Goal: Task Accomplishment & Management: Complete application form

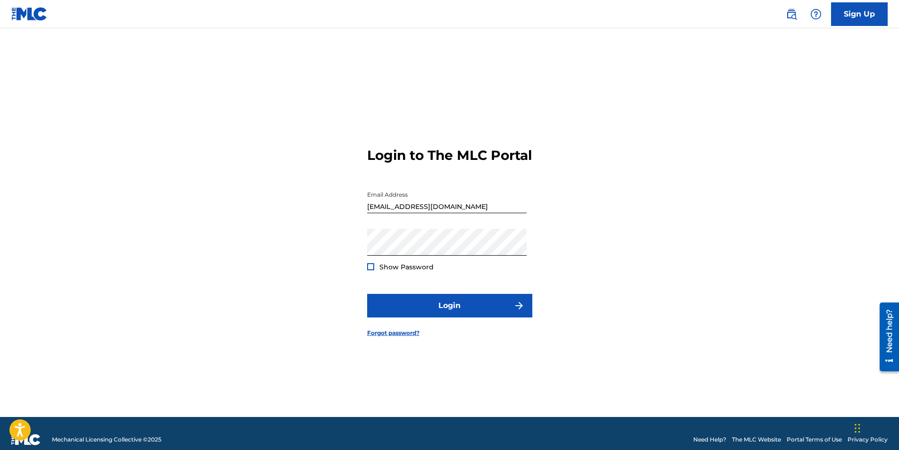
click at [368, 270] on div at bounding box center [370, 266] width 7 height 7
click at [475, 312] on button "Login" at bounding box center [449, 306] width 165 height 24
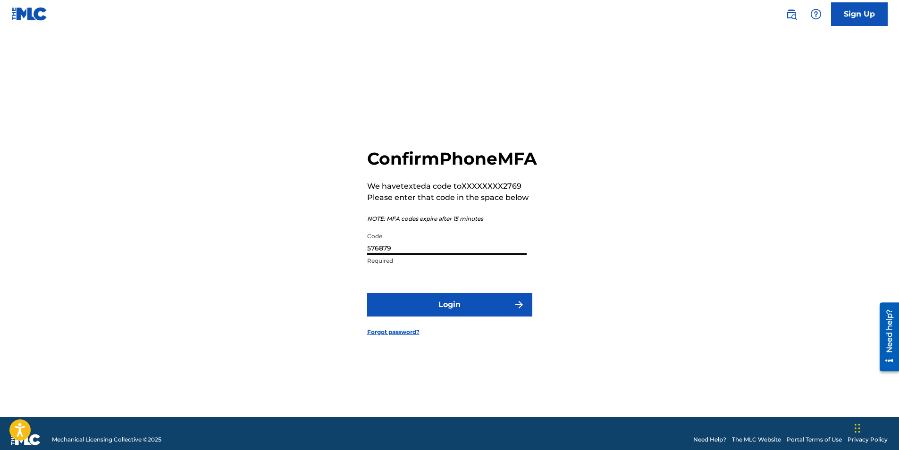
drag, startPoint x: 425, startPoint y: 261, endPoint x: 350, endPoint y: 261, distance: 75.0
click at [350, 261] on div "Confirm Phone MFA We have texted a code to XXXXXXXX2769 Please enter that code …" at bounding box center [449, 234] width 661 height 365
type input "635280"
click at [466, 317] on button "Login" at bounding box center [449, 305] width 165 height 24
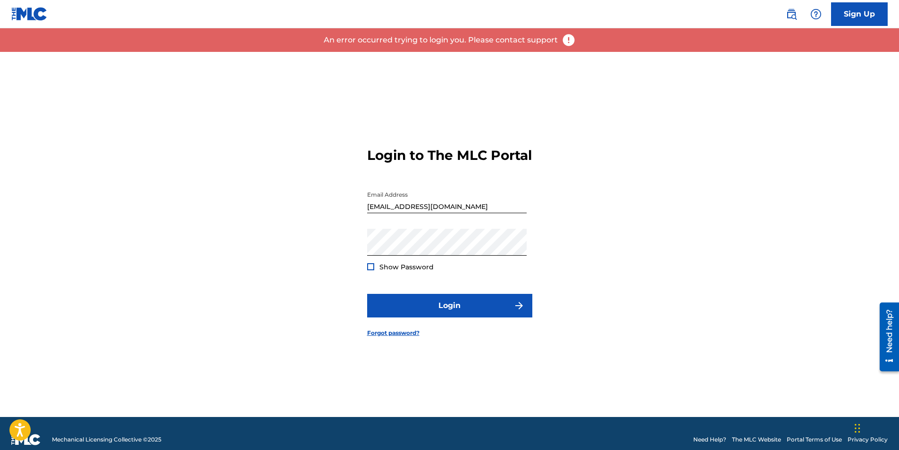
click at [563, 40] on img at bounding box center [569, 40] width 14 height 14
click at [567, 41] on img at bounding box center [569, 40] width 14 height 14
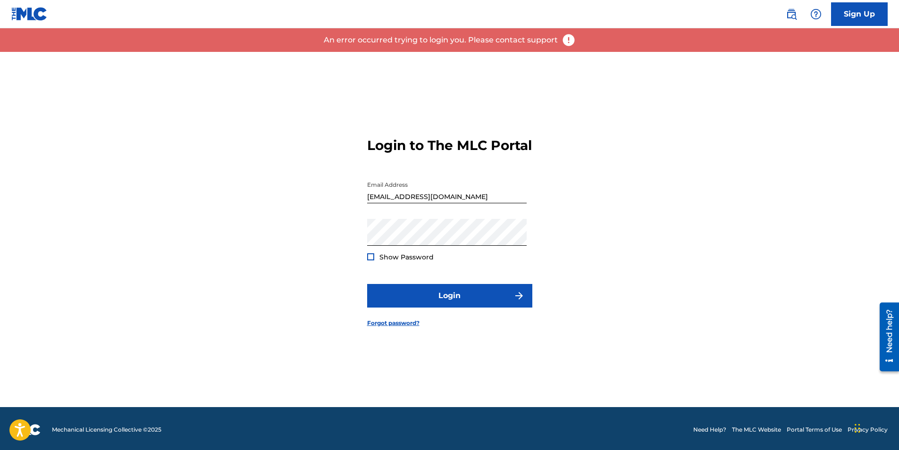
scroll to position [12, 0]
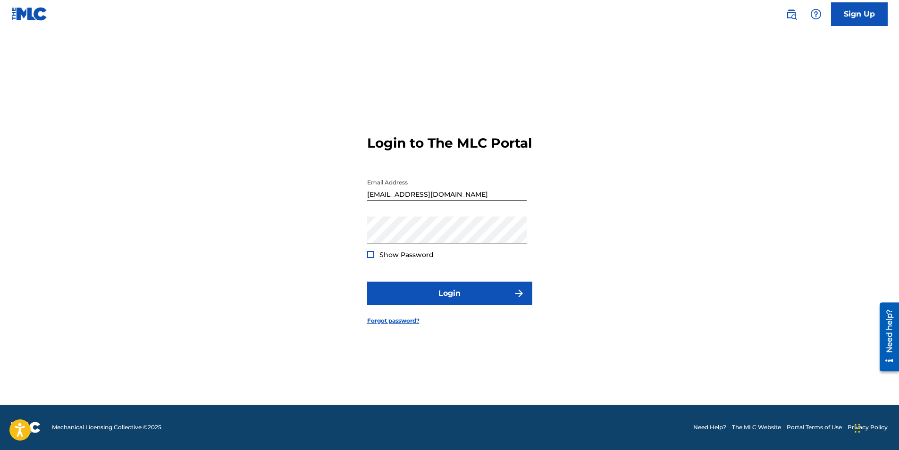
click at [888, 334] on div "Need help?" at bounding box center [889, 330] width 13 height 43
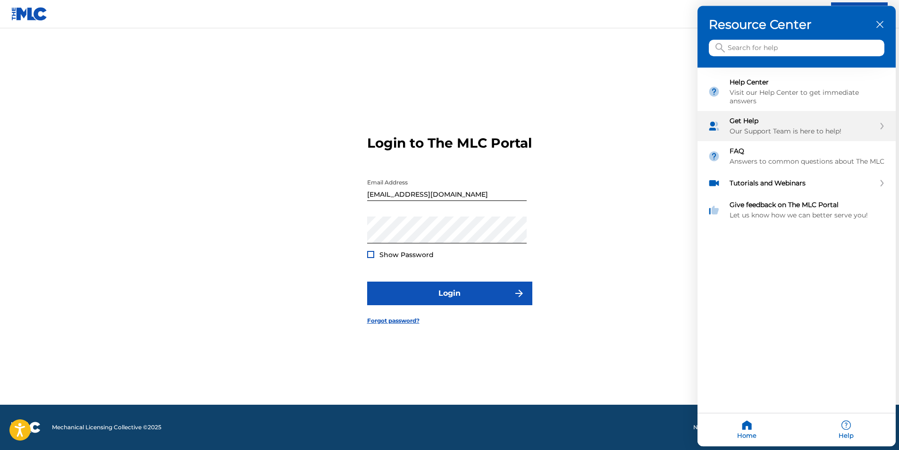
click at [748, 126] on div "Get Help Our Support Team is here to help!" at bounding box center [802, 126] width 145 height 19
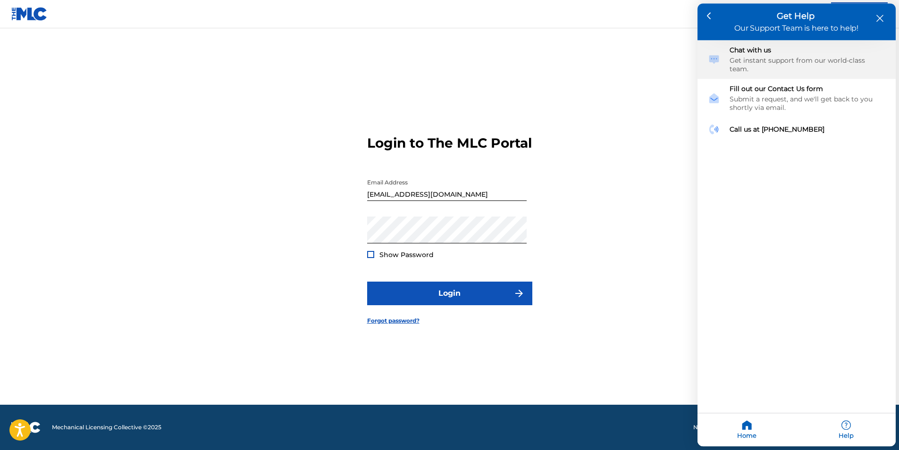
click at [745, 53] on div "Chat with us" at bounding box center [808, 50] width 156 height 8
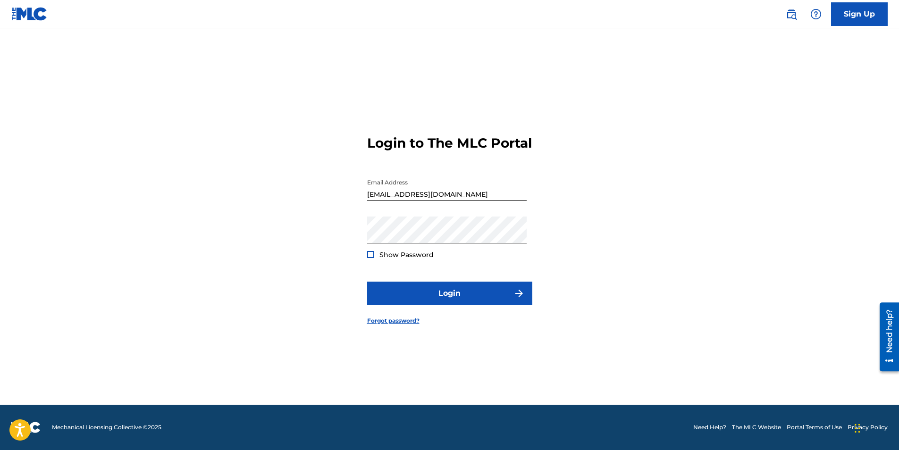
click at [891, 328] on div "Need help?" at bounding box center [889, 330] width 13 height 43
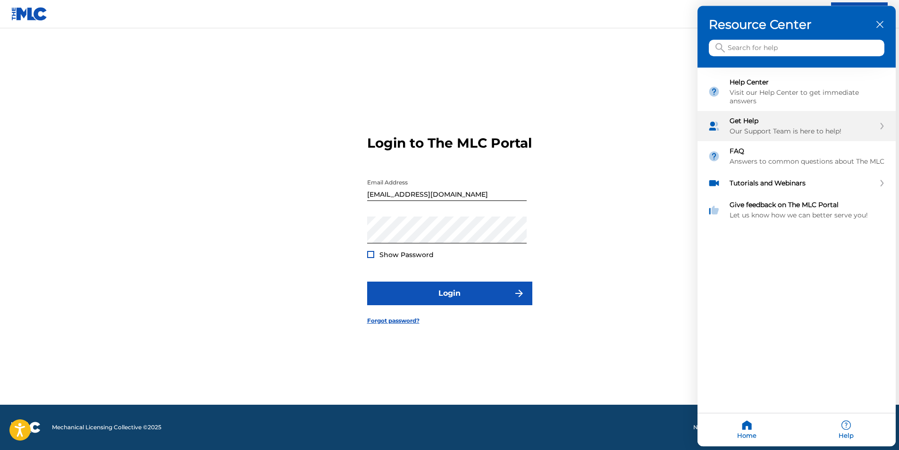
click at [753, 128] on div "Our Support Team is here to help!" at bounding box center [802, 131] width 145 height 8
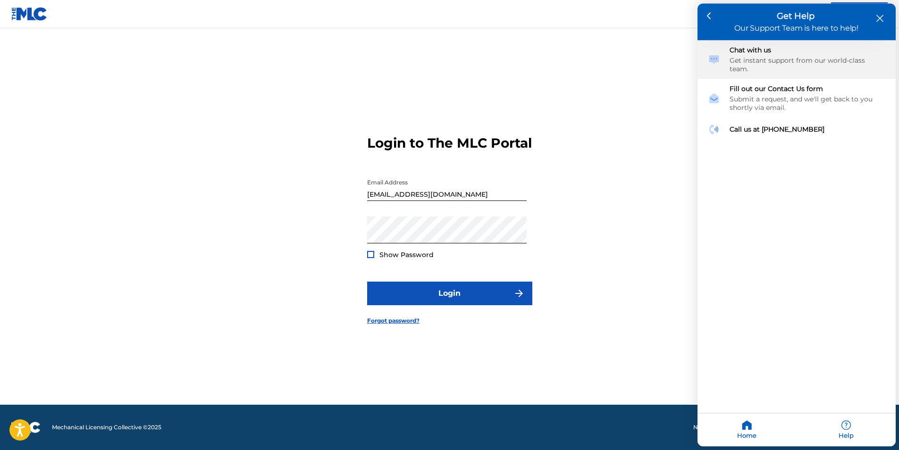
click at [744, 55] on div "Chat with us Get instant support from our world-class team." at bounding box center [808, 59] width 156 height 27
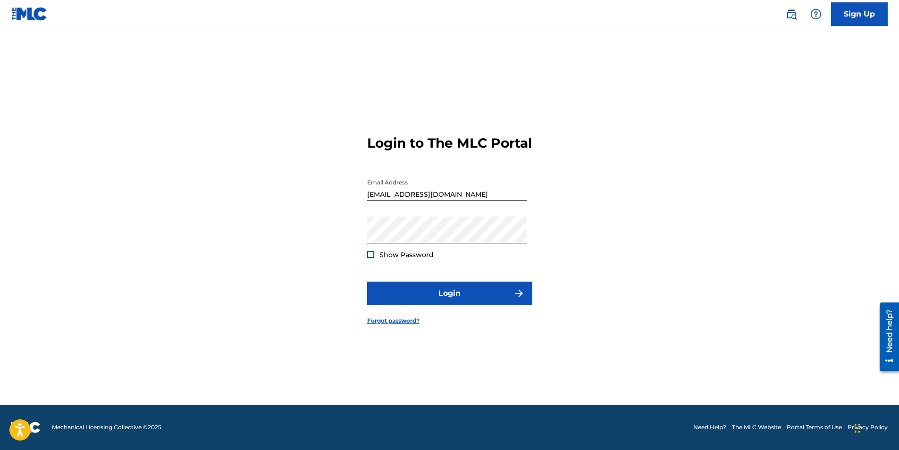
click at [613, 91] on div "Login to The MLC Portal Email Address [EMAIL_ADDRESS][DOMAIN_NAME] Password Sho…" at bounding box center [449, 222] width 661 height 365
click at [619, 283] on div "Login to The MLC Portal Email Address [EMAIL_ADDRESS][DOMAIN_NAME] Password Sho…" at bounding box center [449, 222] width 661 height 365
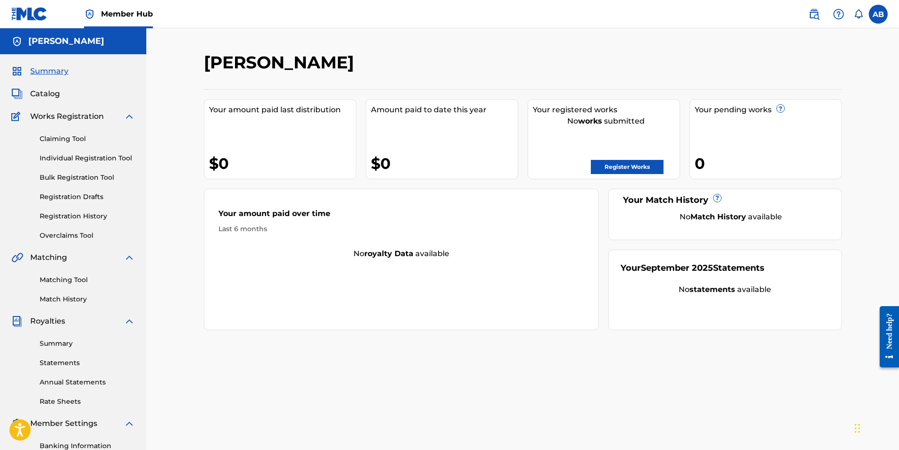
click at [55, 115] on span "Works Registration" at bounding box center [67, 116] width 74 height 11
click at [53, 101] on div "Summary Catalog Works Registration Claiming Tool Individual Registration Tool B…" at bounding box center [73, 297] width 146 height 486
click at [53, 96] on span "Catalog" at bounding box center [45, 93] width 30 height 11
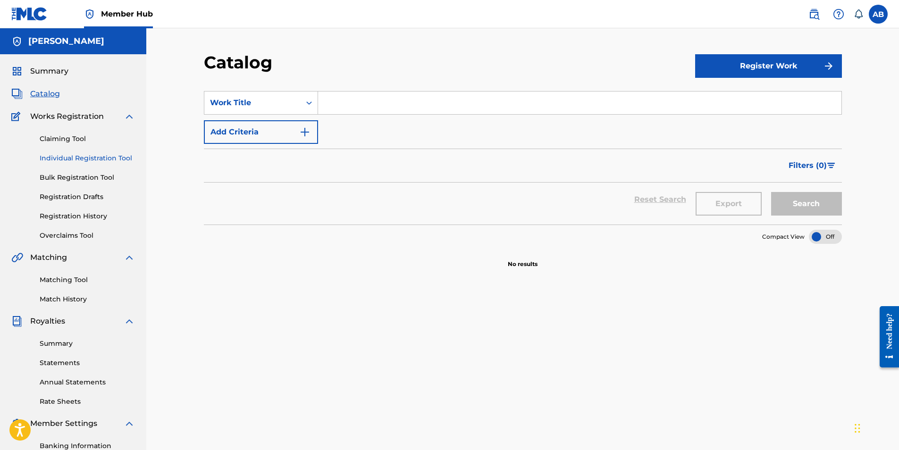
click at [51, 158] on link "Individual Registration Tool" at bounding box center [87, 158] width 95 height 10
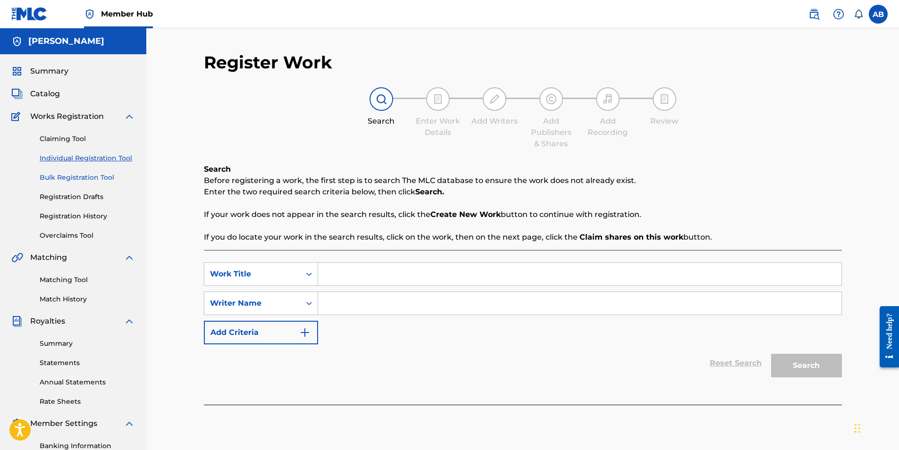
click at [50, 177] on link "Bulk Registration Tool" at bounding box center [87, 178] width 95 height 10
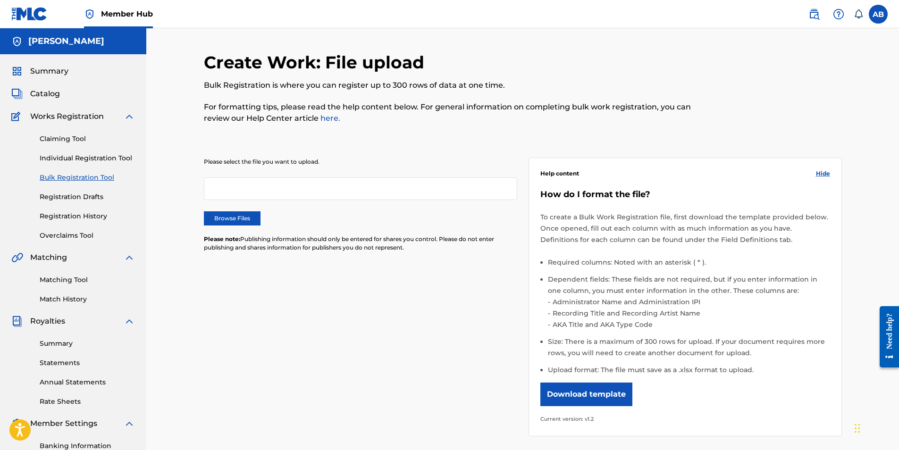
click at [51, 203] on div "Claiming Tool Individual Registration Tool Bulk Registration Tool Registration …" at bounding box center [73, 181] width 124 height 118
click at [52, 195] on link "Registration Drafts" at bounding box center [87, 197] width 95 height 10
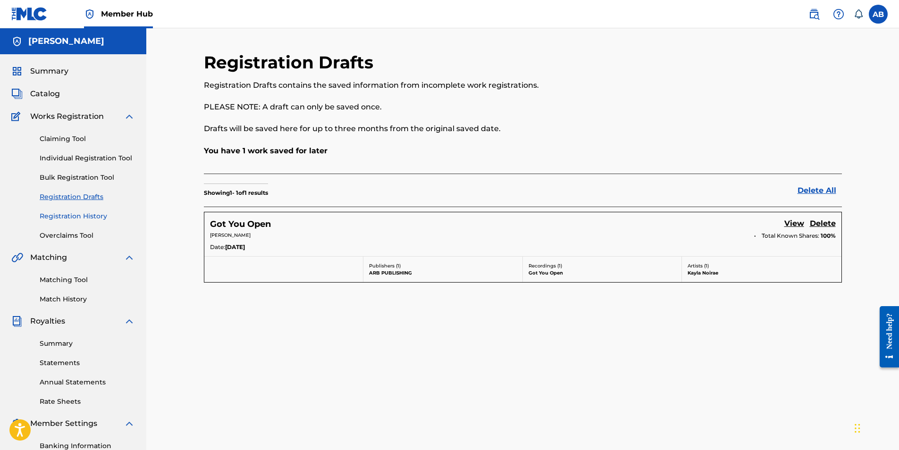
click at [50, 214] on link "Registration History" at bounding box center [87, 216] width 95 height 10
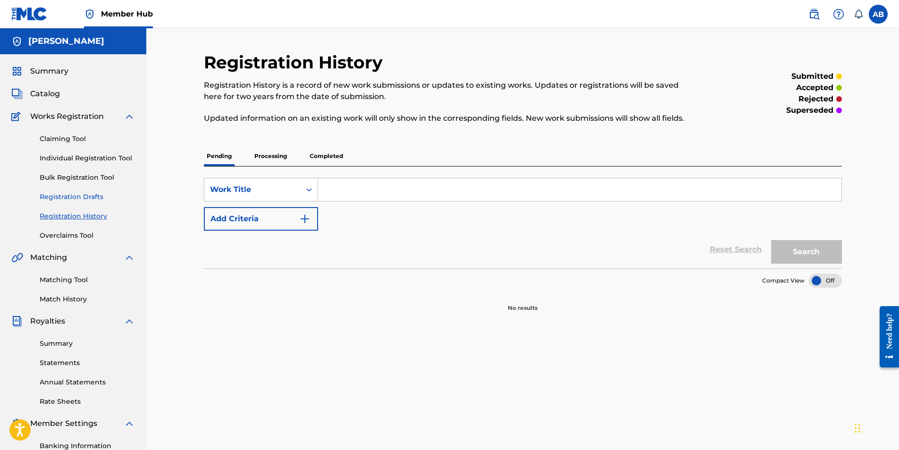
click at [57, 196] on link "Registration Drafts" at bounding box center [87, 197] width 95 height 10
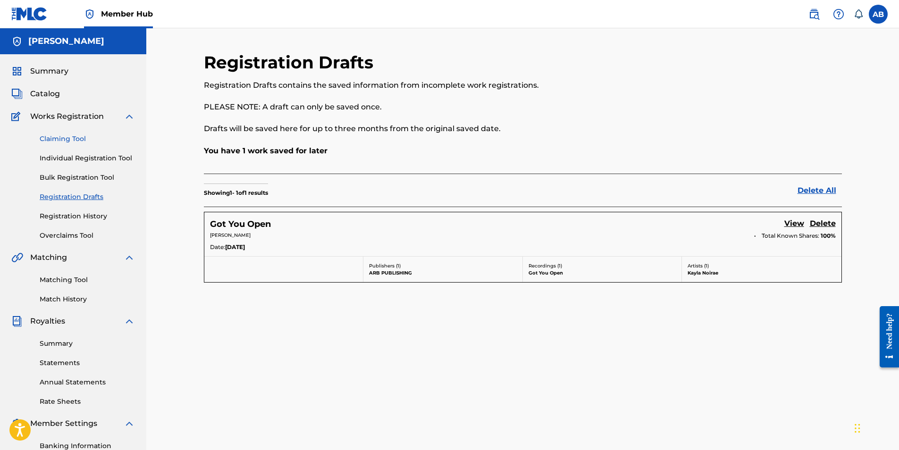
click at [66, 141] on link "Claiming Tool" at bounding box center [87, 139] width 95 height 10
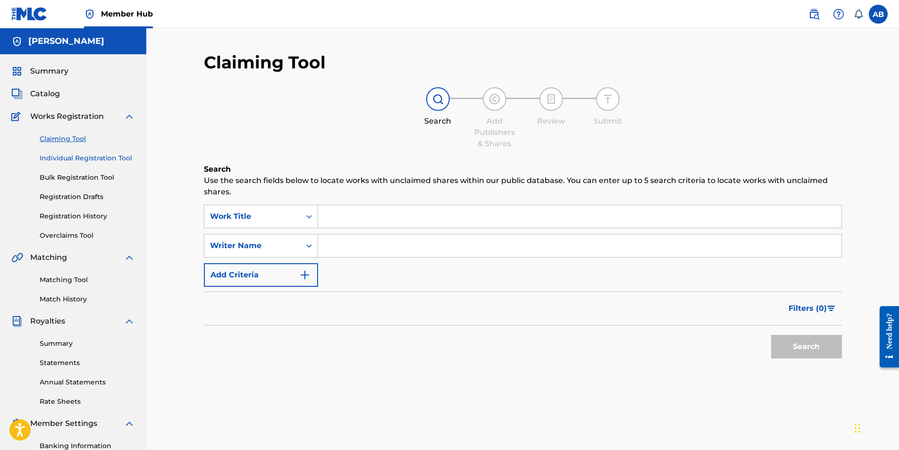
click at [64, 156] on link "Individual Registration Tool" at bounding box center [87, 158] width 95 height 10
